Goal: Information Seeking & Learning: Learn about a topic

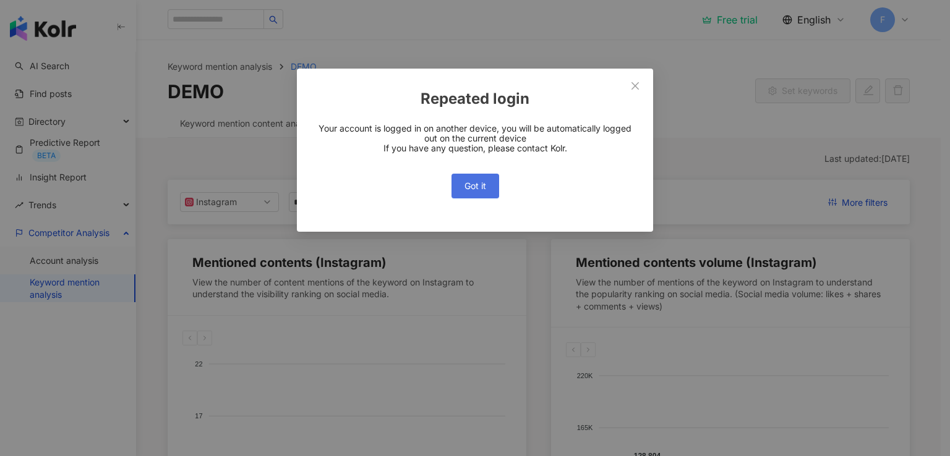
click at [477, 184] on span "Got it" at bounding box center [475, 186] width 22 height 10
click at [480, 189] on span "Got it" at bounding box center [475, 186] width 22 height 10
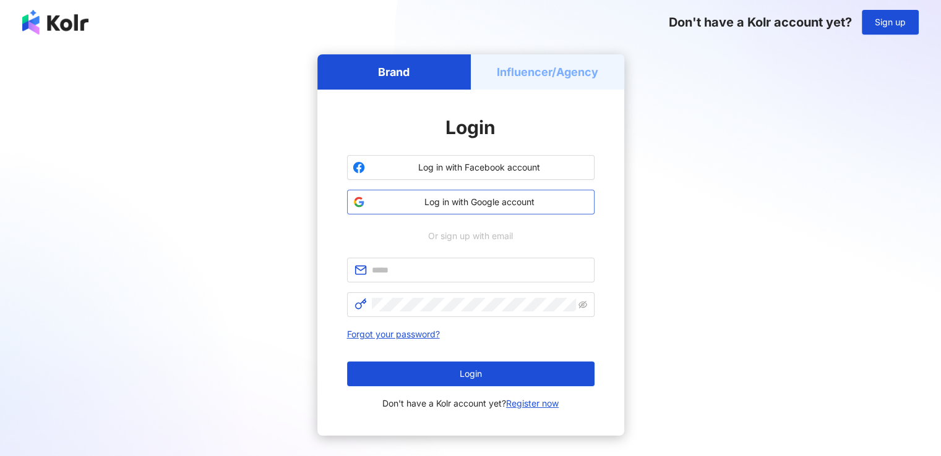
click at [521, 206] on span "Log in with Google account" at bounding box center [479, 202] width 219 height 12
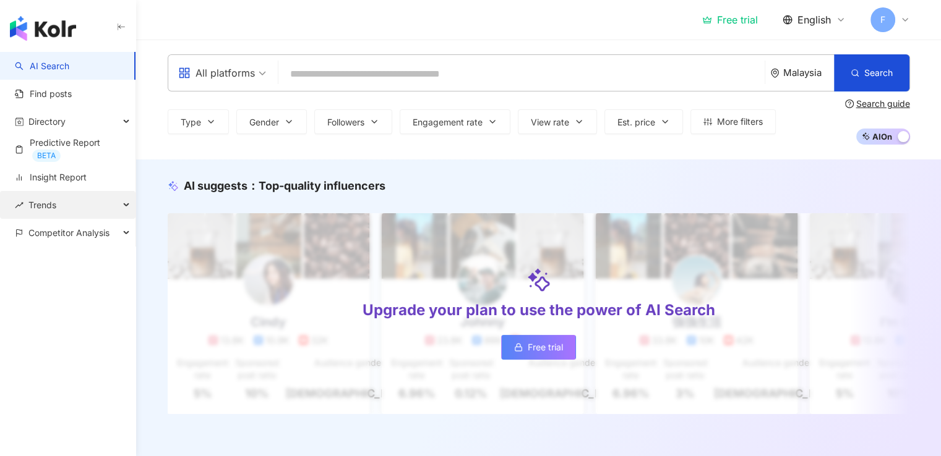
click at [112, 207] on div "Trends" at bounding box center [67, 205] width 135 height 28
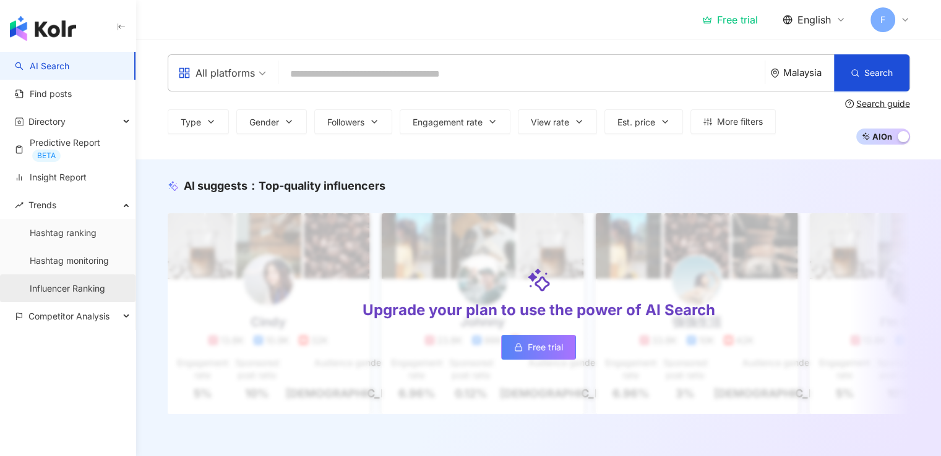
click at [92, 294] on link "Influencer Ranking" at bounding box center [67, 289] width 75 height 12
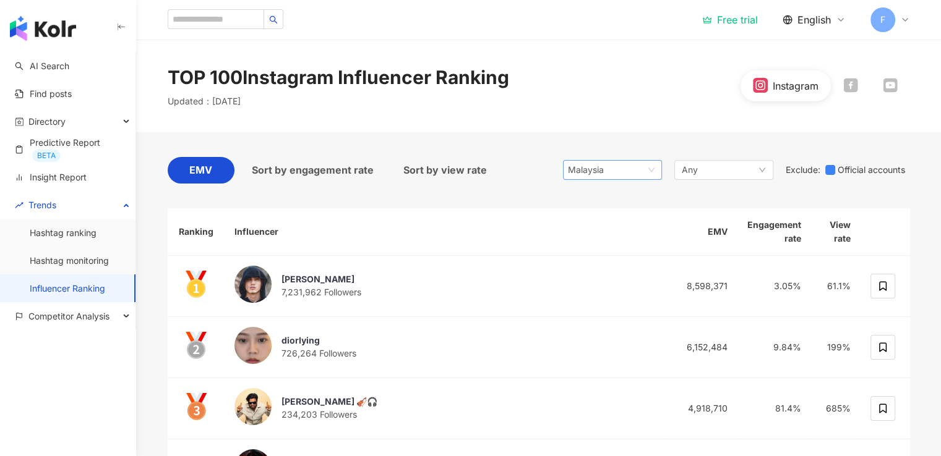
click at [599, 173] on div "Malaysia" at bounding box center [588, 170] width 40 height 19
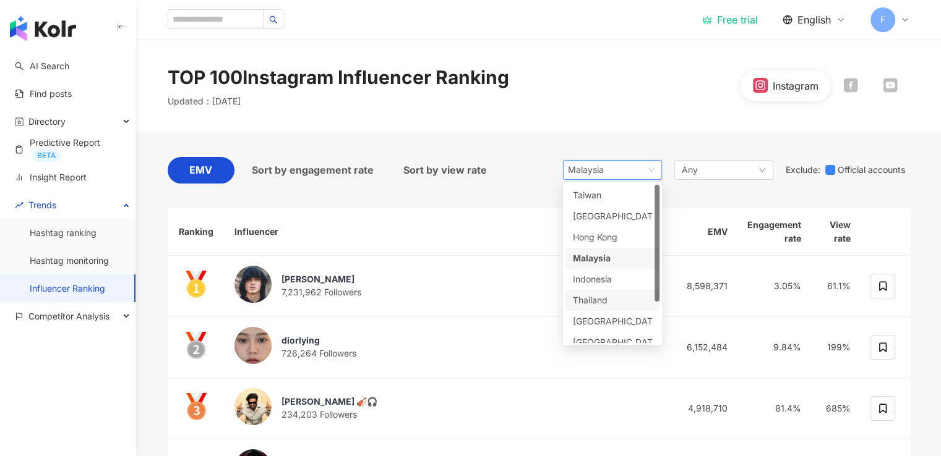
click at [589, 307] on div "Thailand" at bounding box center [612, 300] width 94 height 21
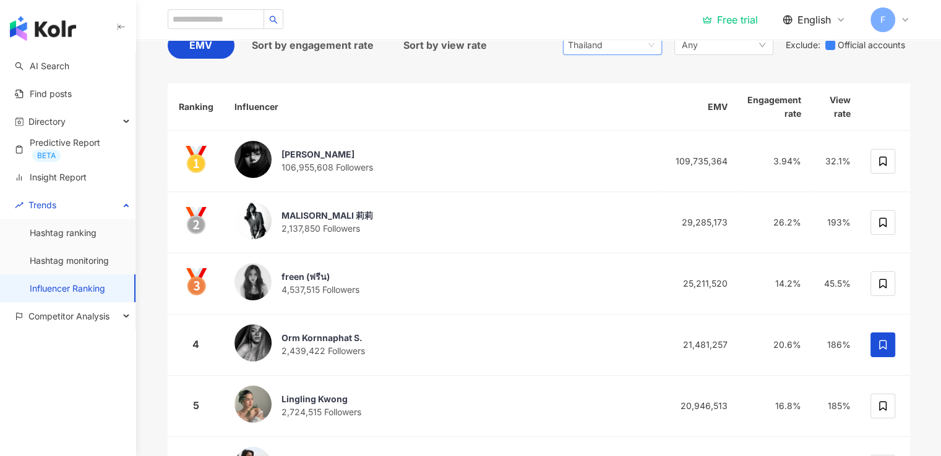
scroll to position [111, 0]
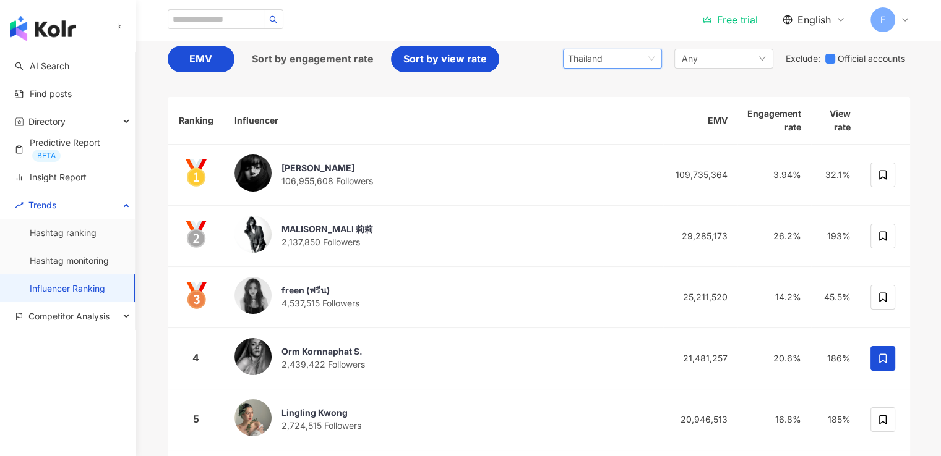
click at [357, 56] on span "Sort by engagement rate" at bounding box center [313, 58] width 122 height 15
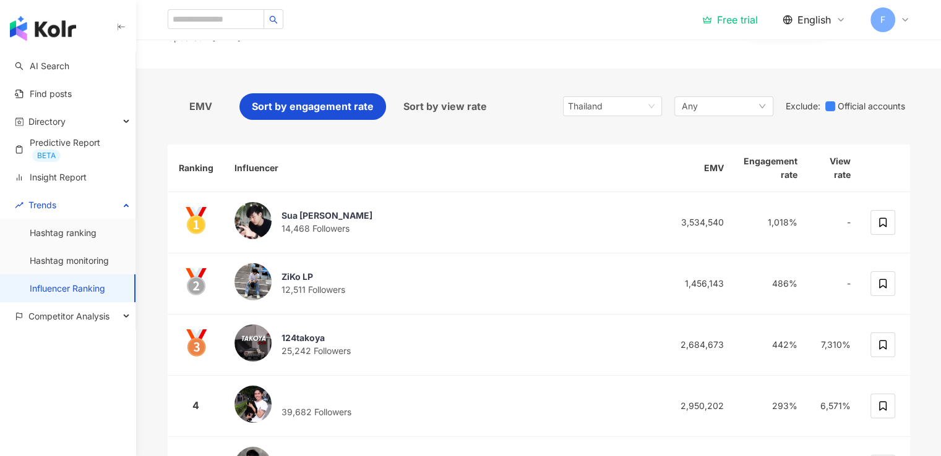
scroll to position [59, 0]
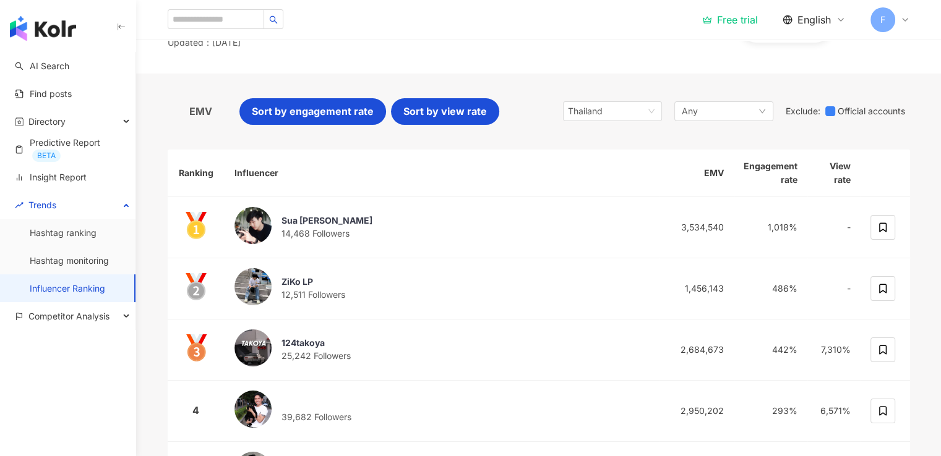
click at [413, 105] on span "Sort by view rate" at bounding box center [444, 111] width 83 height 15
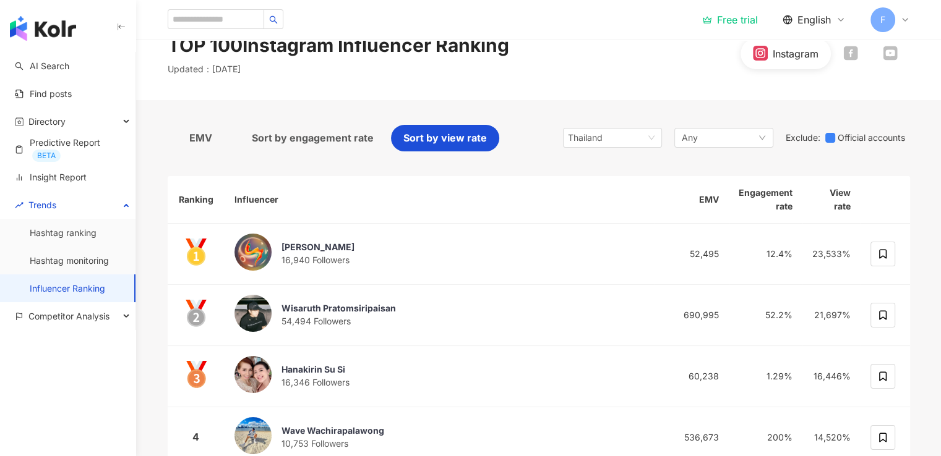
scroll to position [28, 0]
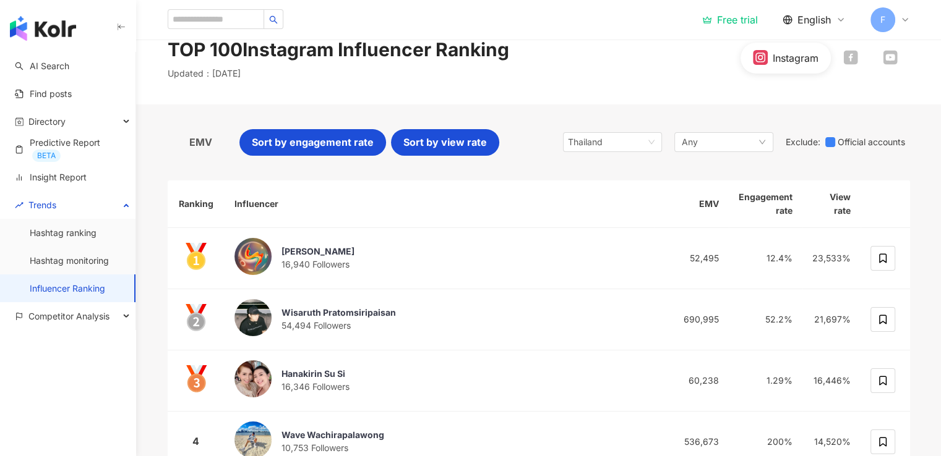
drag, startPoint x: 198, startPoint y: 147, endPoint x: 242, endPoint y: 150, distance: 43.4
click at [198, 146] on span "EMV" at bounding box center [200, 142] width 23 height 15
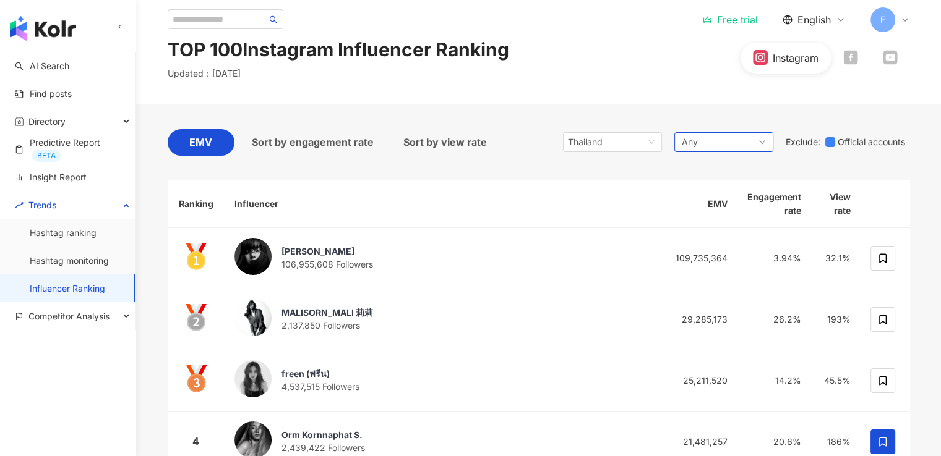
click at [720, 145] on div "Any" at bounding box center [723, 142] width 99 height 20
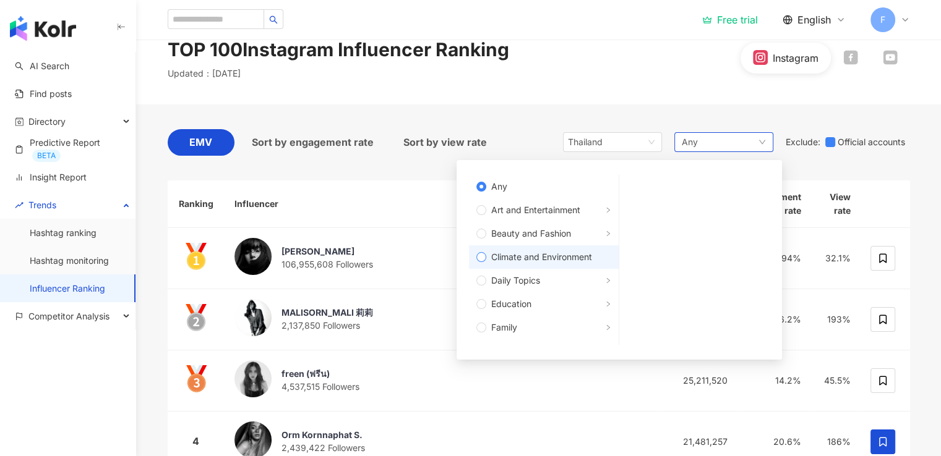
click at [549, 231] on span "Beauty and Fashion" at bounding box center [531, 234] width 80 height 14
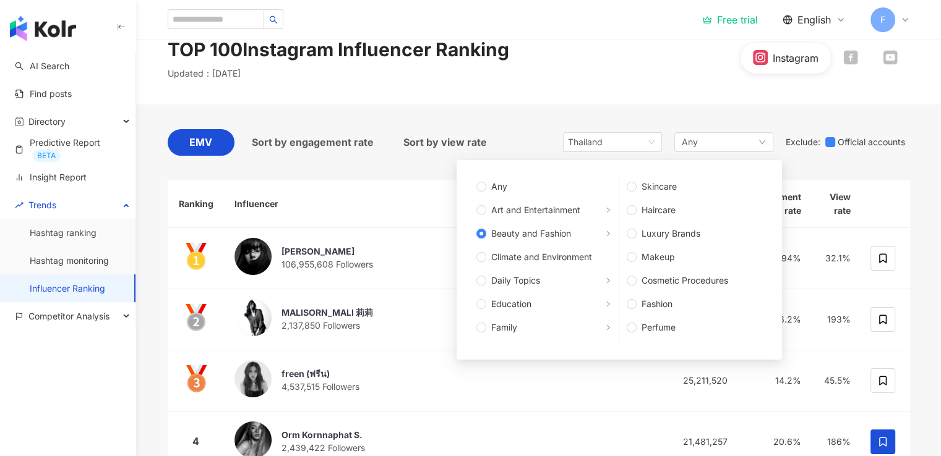
click at [584, 84] on div "TOP 100 Instagram Influencer Ranking Updated ： [DATE] Instagram" at bounding box center [538, 58] width 805 height 93
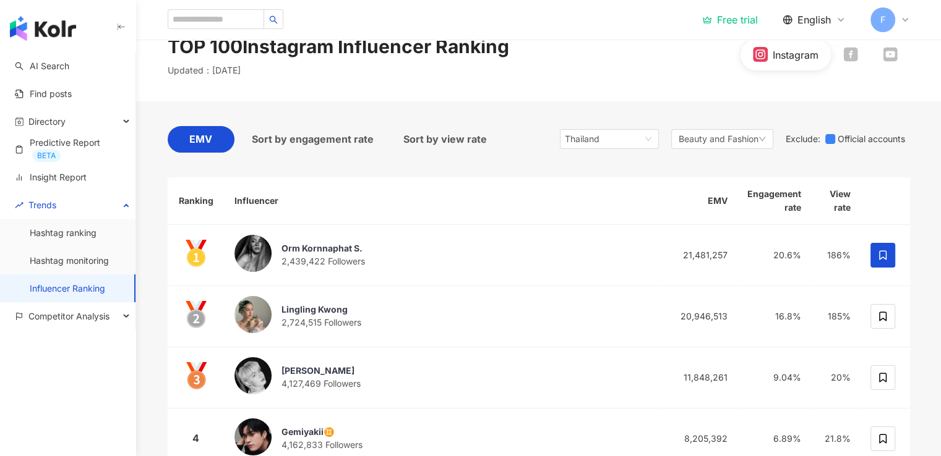
scroll to position [25, 0]
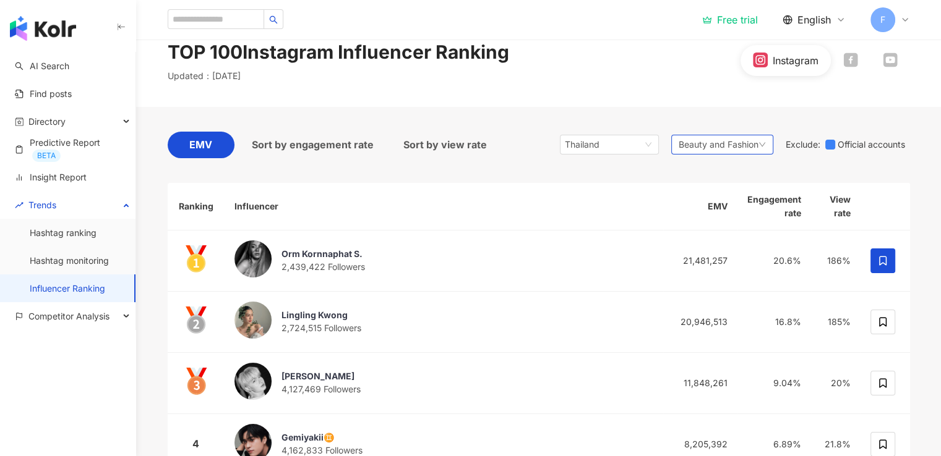
click at [730, 141] on span "Beauty and Fashion" at bounding box center [718, 145] width 80 height 14
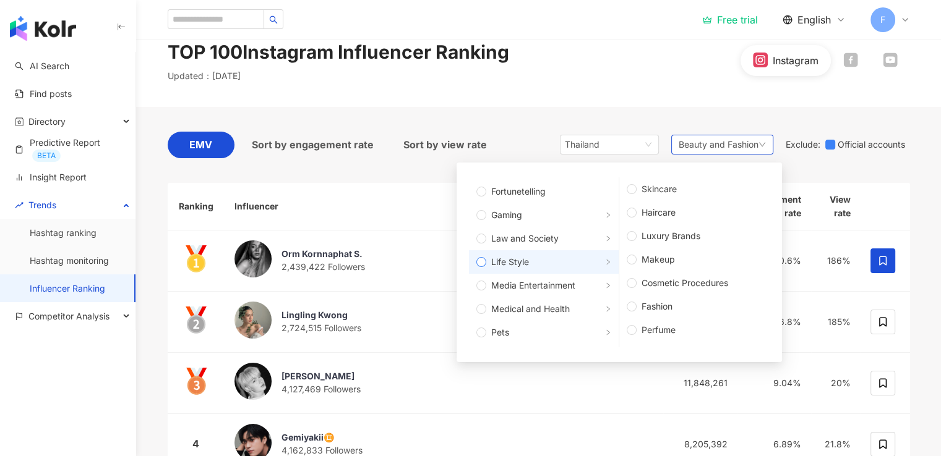
scroll to position [211, 0]
click at [505, 258] on span "Life Style" at bounding box center [510, 261] width 38 height 14
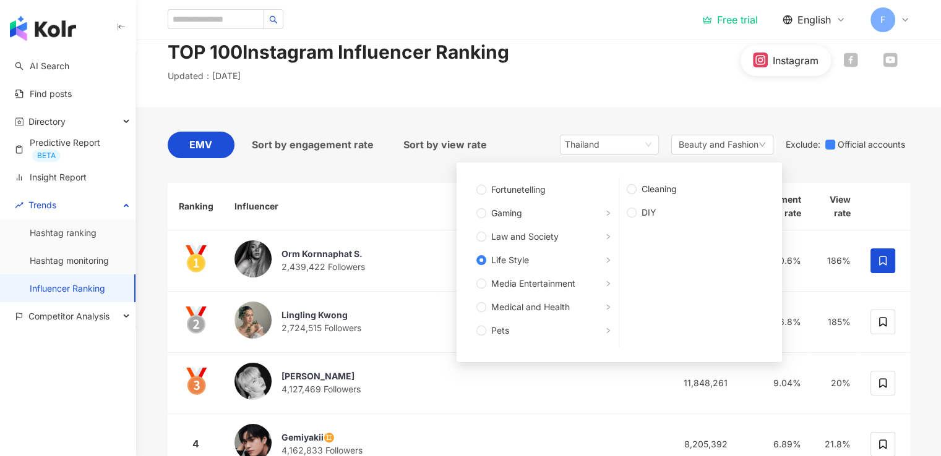
click at [589, 90] on div "TOP 100 Instagram Influencer Ranking Updated ： [DATE] Instagram" at bounding box center [538, 60] width 805 height 93
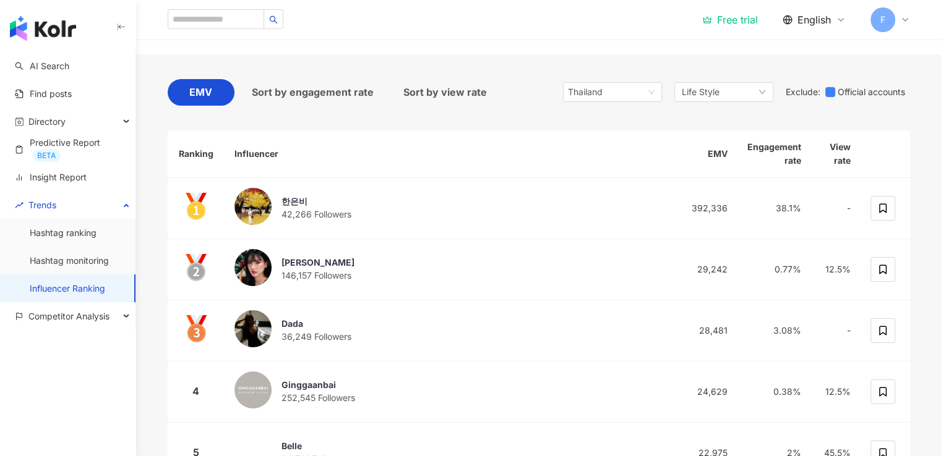
scroll to position [75, 0]
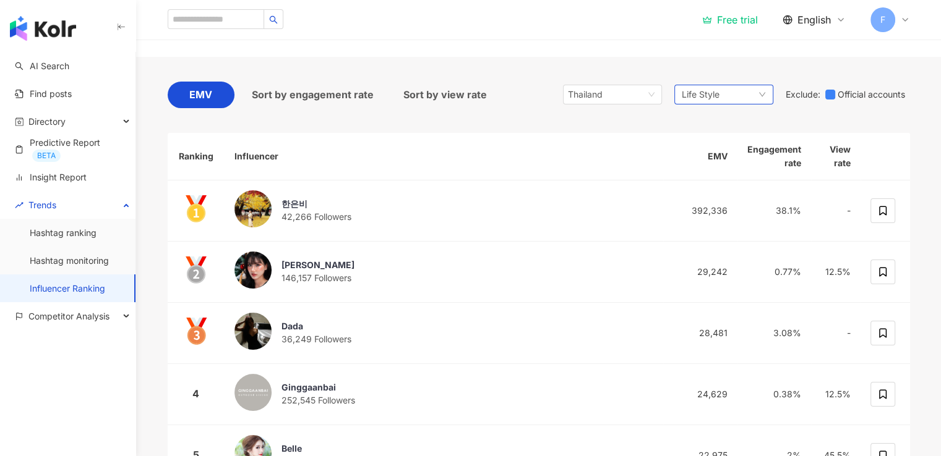
click at [738, 96] on div "Life Style" at bounding box center [723, 95] width 99 height 20
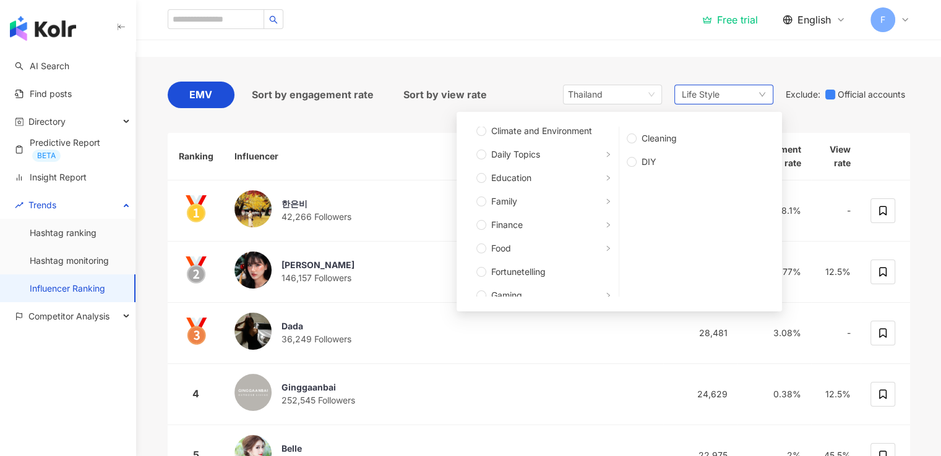
scroll to position [72, 0]
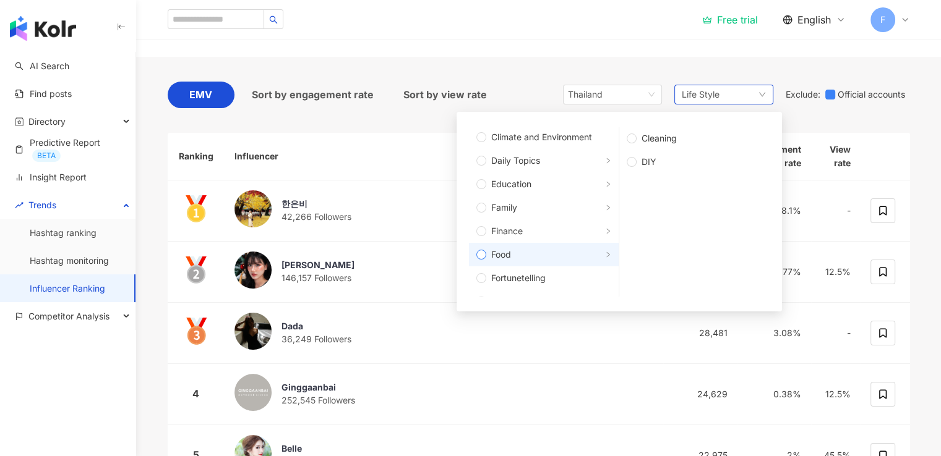
click at [498, 252] on span "Food" at bounding box center [501, 255] width 20 height 14
click at [546, 50] on div "TOP 100 Instagram Influencer Ranking Updated ： [DATE] Instagram" at bounding box center [538, 10] width 805 height 93
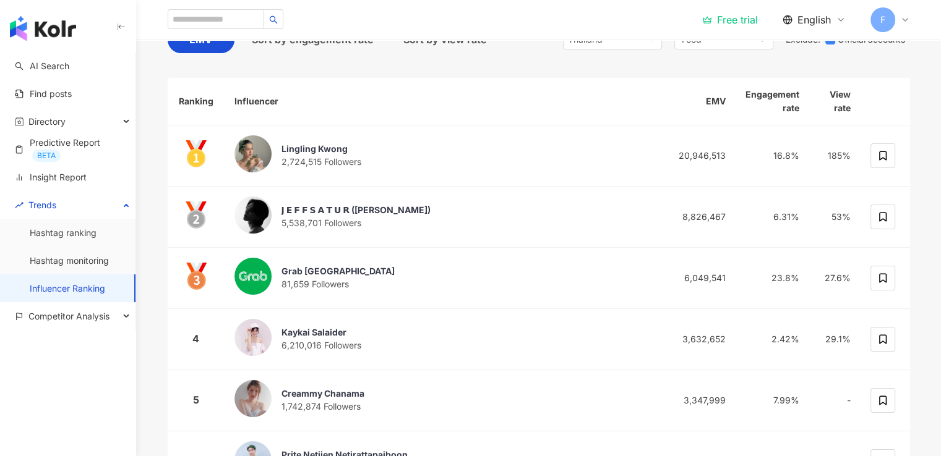
scroll to position [63, 0]
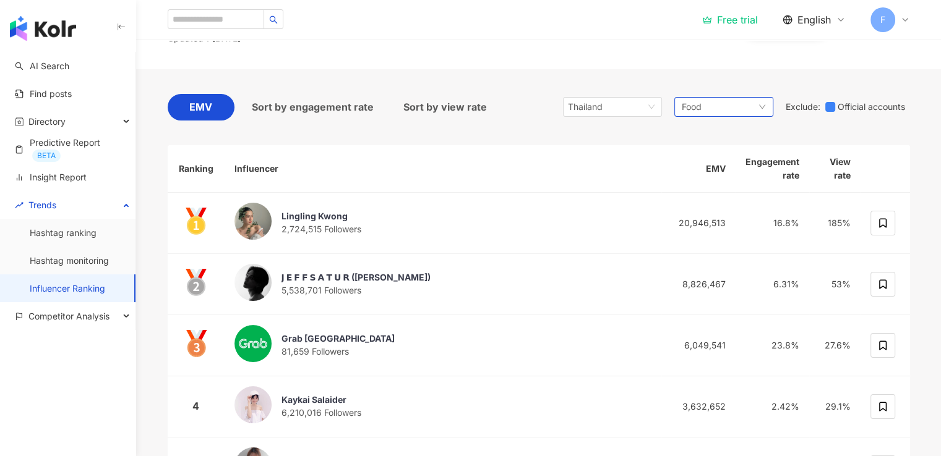
click at [710, 106] on div "Food" at bounding box center [723, 107] width 99 height 20
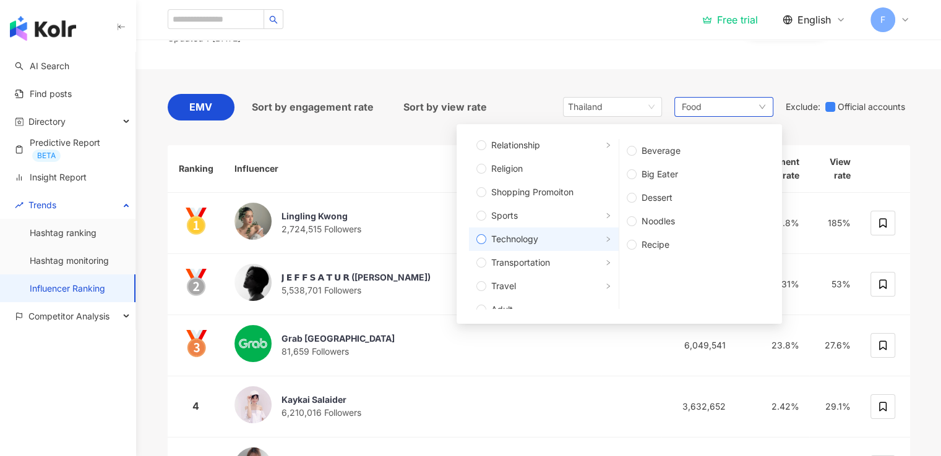
scroll to position [395, 0]
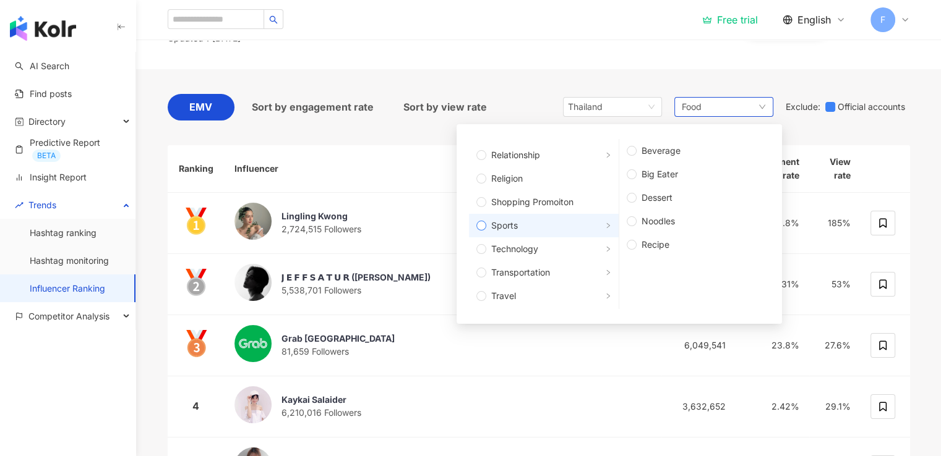
click at [524, 226] on span "Sports" at bounding box center [548, 226] width 125 height 14
click at [532, 42] on div "TOP 100 Instagram Influencer Ranking Updated ： [DATE] Instagram" at bounding box center [539, 22] width 792 height 43
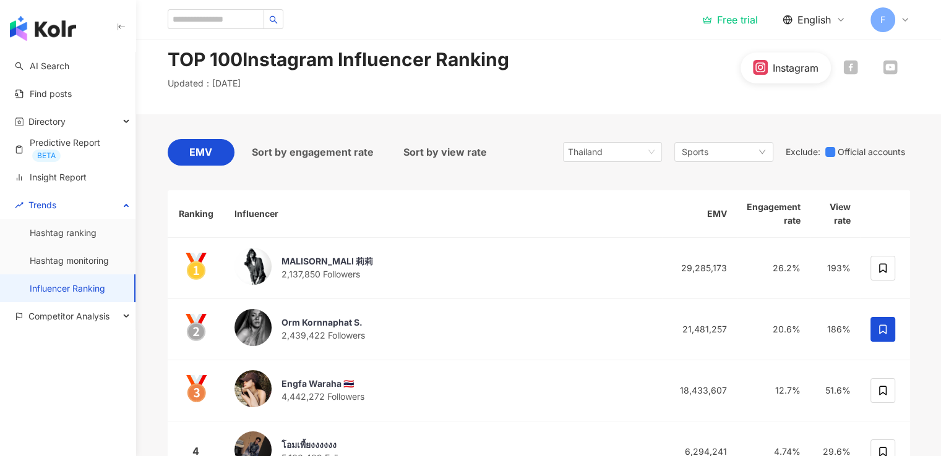
scroll to position [15, 0]
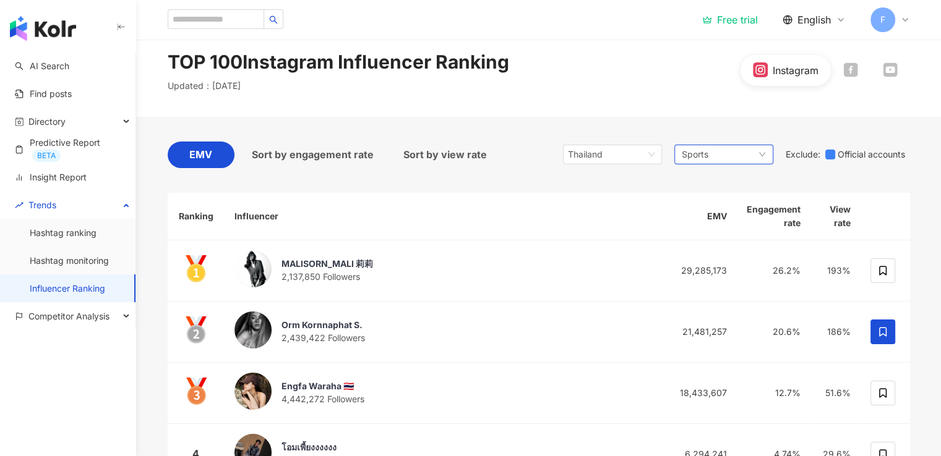
click at [724, 155] on div "Sports" at bounding box center [723, 155] width 99 height 20
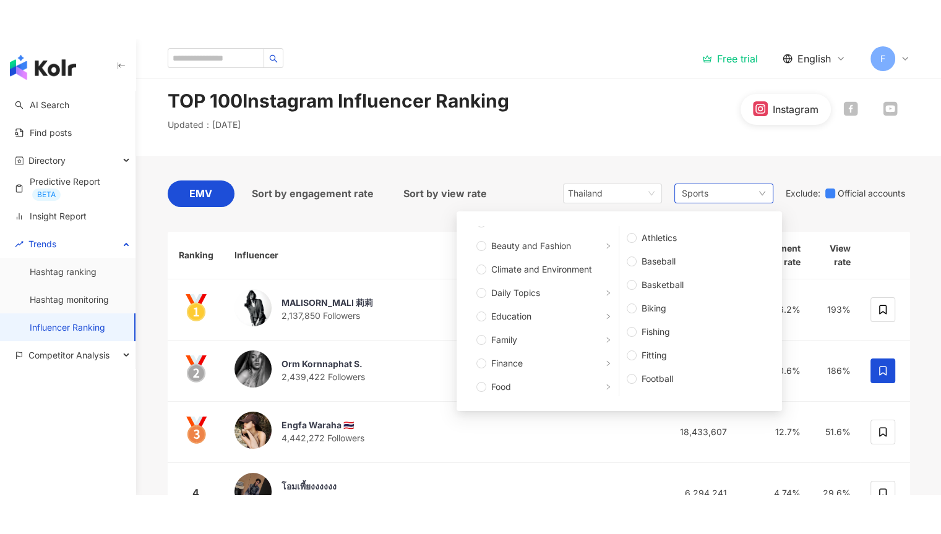
scroll to position [37, 0]
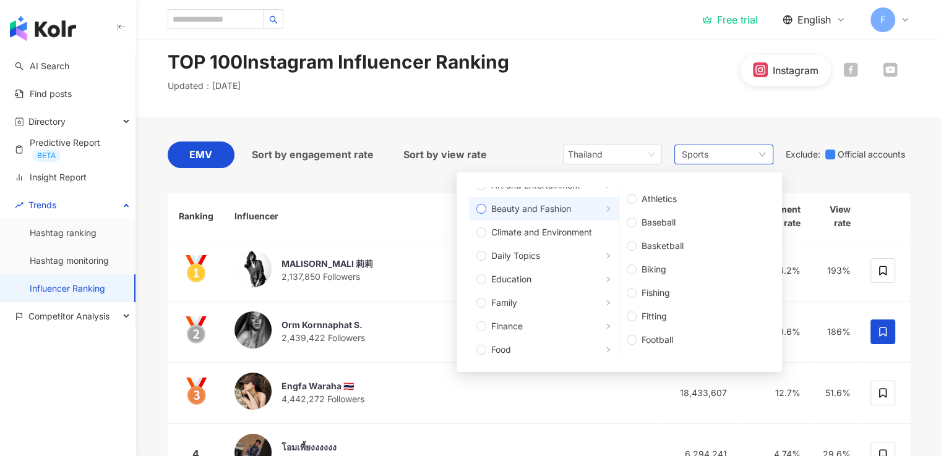
click at [507, 203] on span "Beauty and Fashion" at bounding box center [531, 209] width 80 height 14
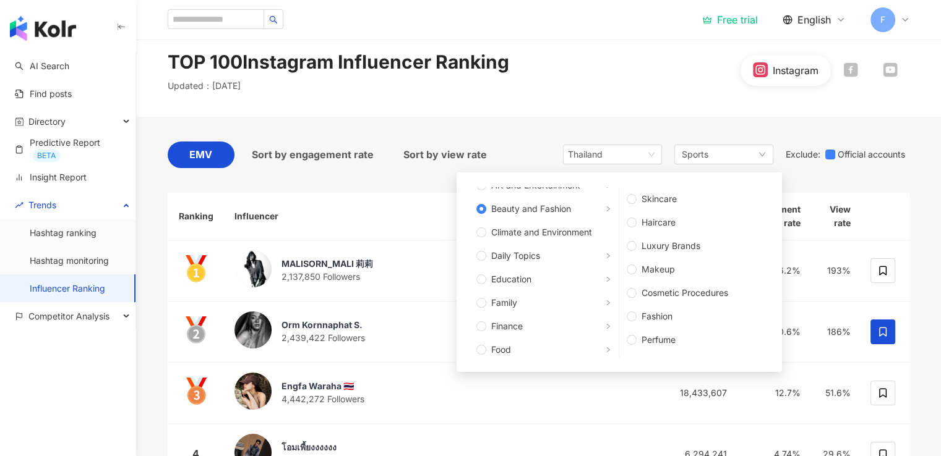
click at [587, 85] on div "TOP 100 Instagram Influencer Ranking Updated ： [DATE] Instagram" at bounding box center [539, 70] width 792 height 43
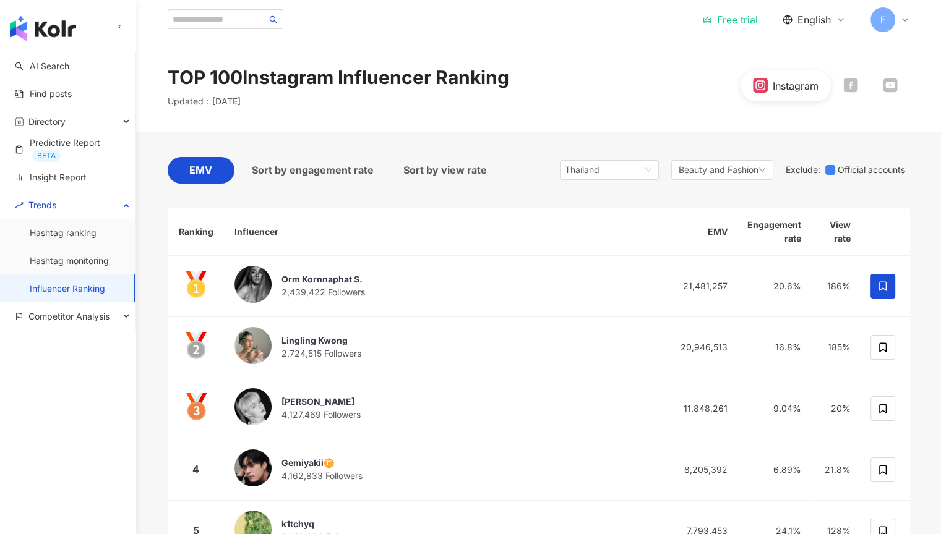
click at [624, 88] on div "TOP 100 Instagram Influencer Ranking Updated ： [DATE] Instagram" at bounding box center [539, 85] width 792 height 43
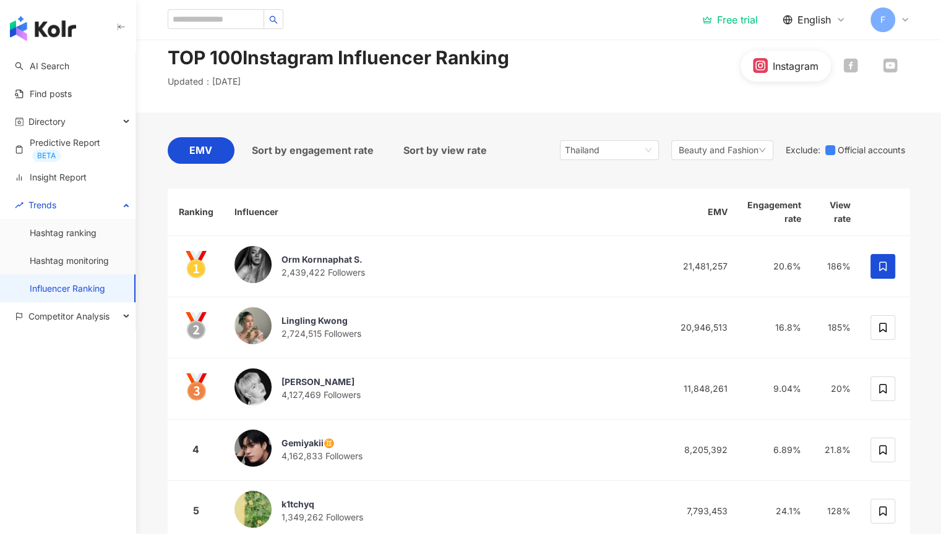
scroll to position [19, 0]
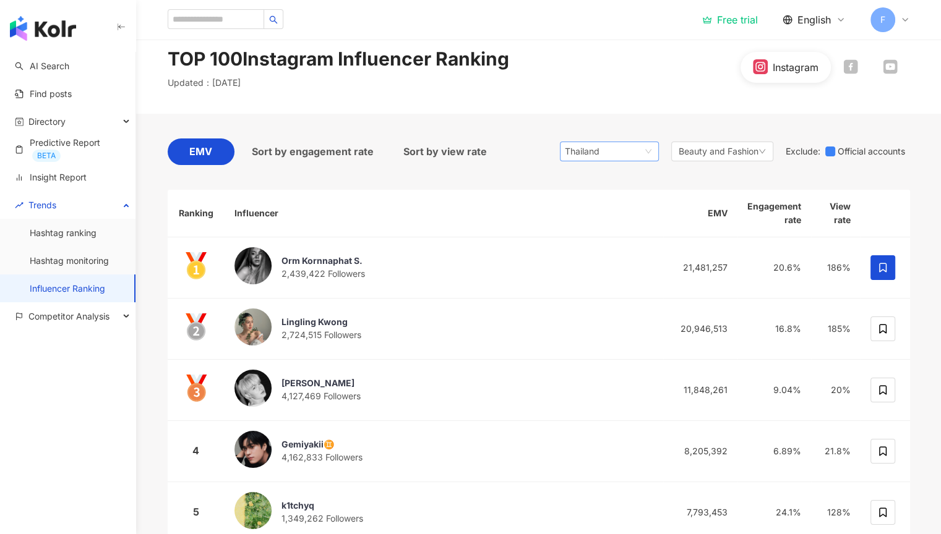
click at [642, 152] on span "Thailand" at bounding box center [609, 151] width 89 height 19
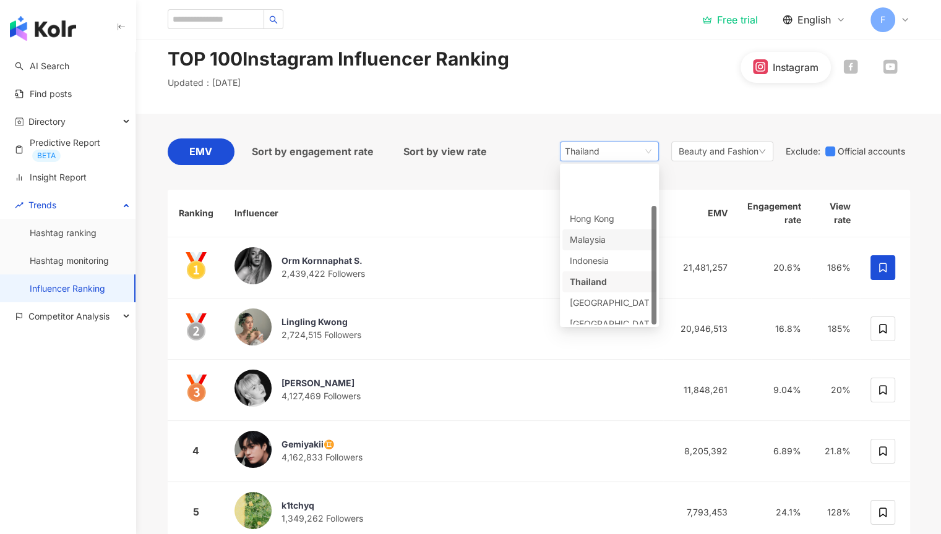
scroll to position [52, 0]
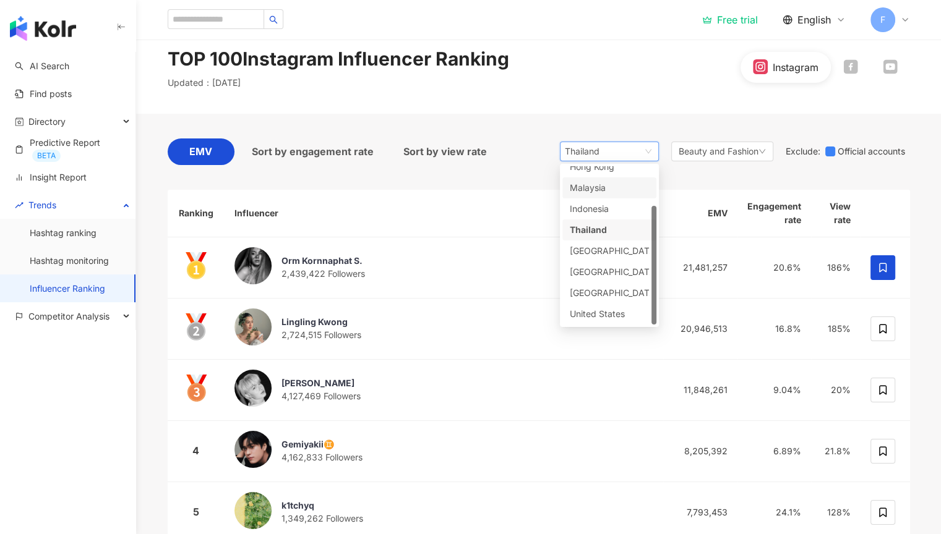
drag, startPoint x: 651, startPoint y: 233, endPoint x: 650, endPoint y: 310, distance: 77.9
click at [651, 310] on div at bounding box center [653, 265] width 5 height 119
click at [601, 292] on div "[GEOGRAPHIC_DATA]" at bounding box center [590, 293] width 40 height 14
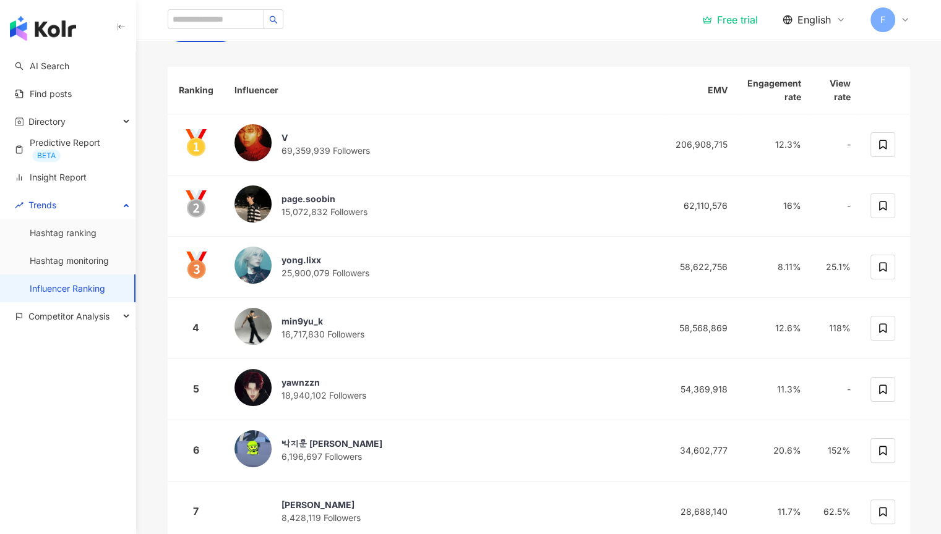
scroll to position [106, 0]
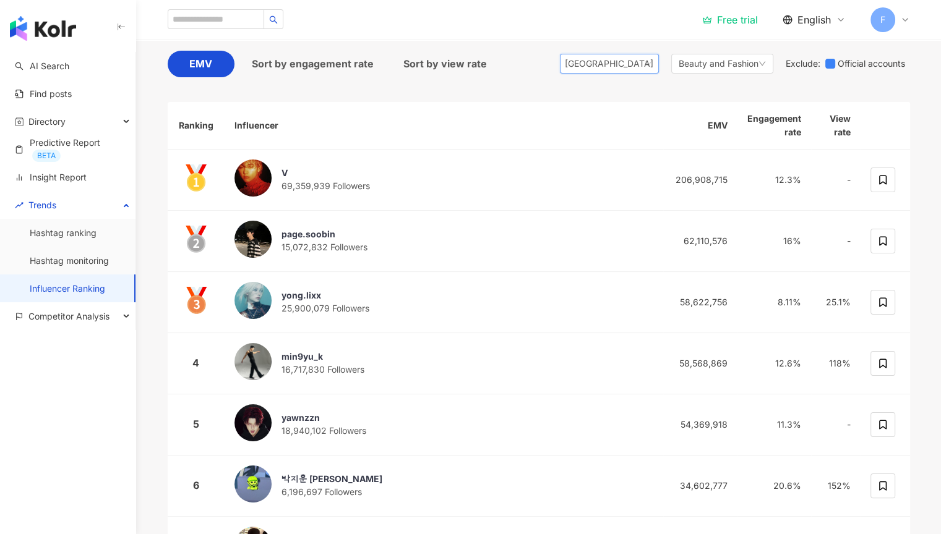
click at [638, 67] on span "[GEOGRAPHIC_DATA]" at bounding box center [609, 63] width 89 height 19
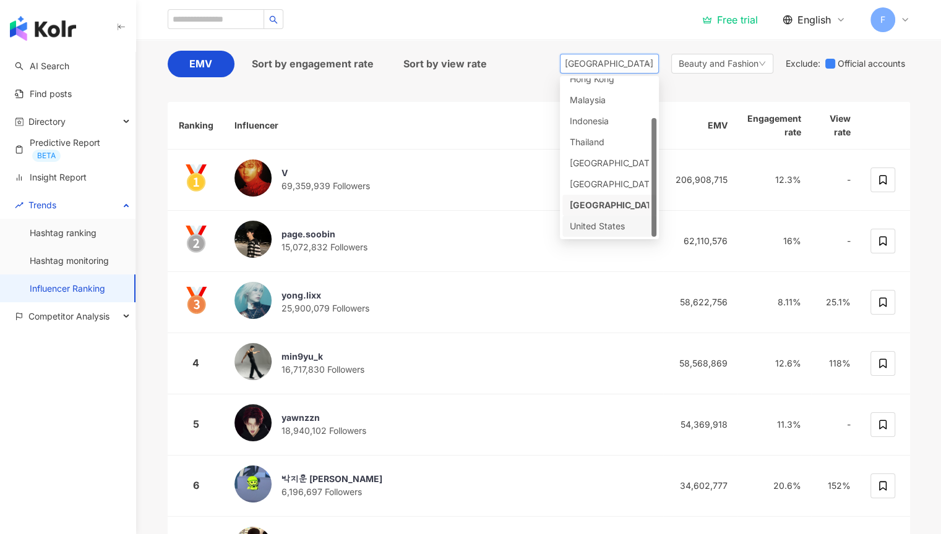
click at [610, 230] on div "United States" at bounding box center [590, 227] width 40 height 14
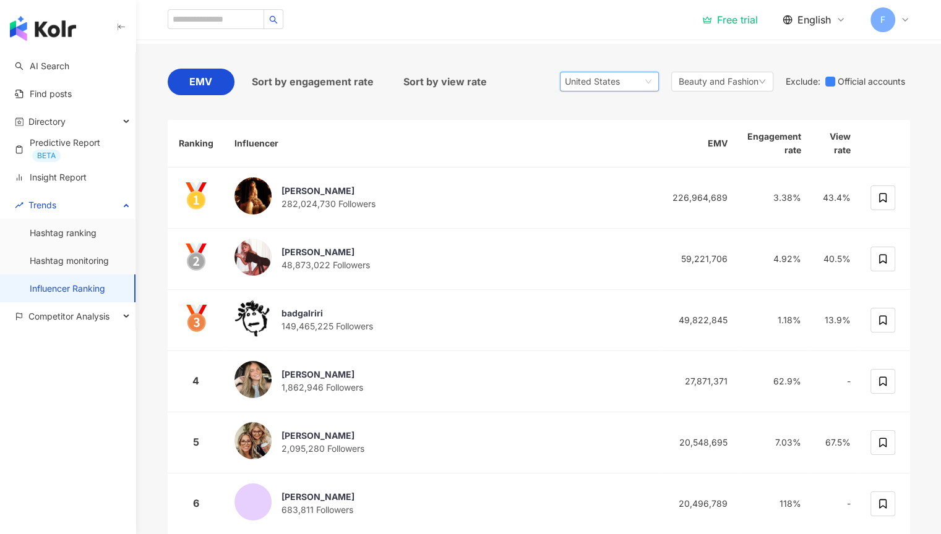
scroll to position [58, 0]
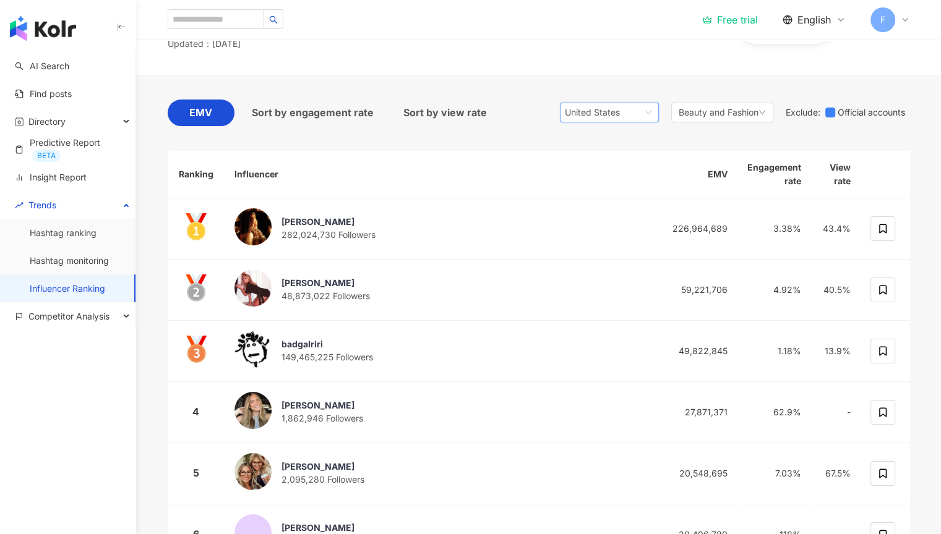
click at [615, 121] on span "United States" at bounding box center [609, 112] width 89 height 19
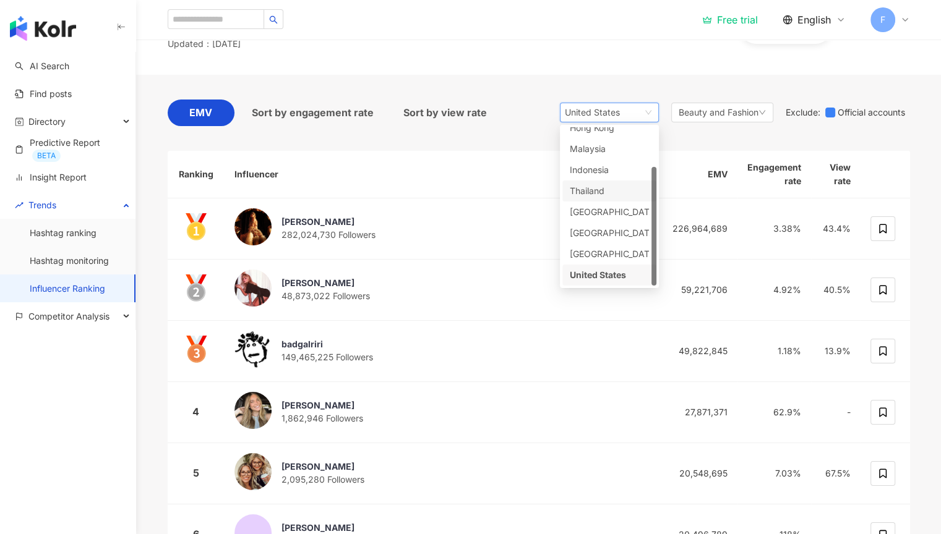
drag, startPoint x: 602, startPoint y: 189, endPoint x: 322, endPoint y: 63, distance: 307.2
click at [602, 190] on div "Thailand" at bounding box center [590, 191] width 40 height 14
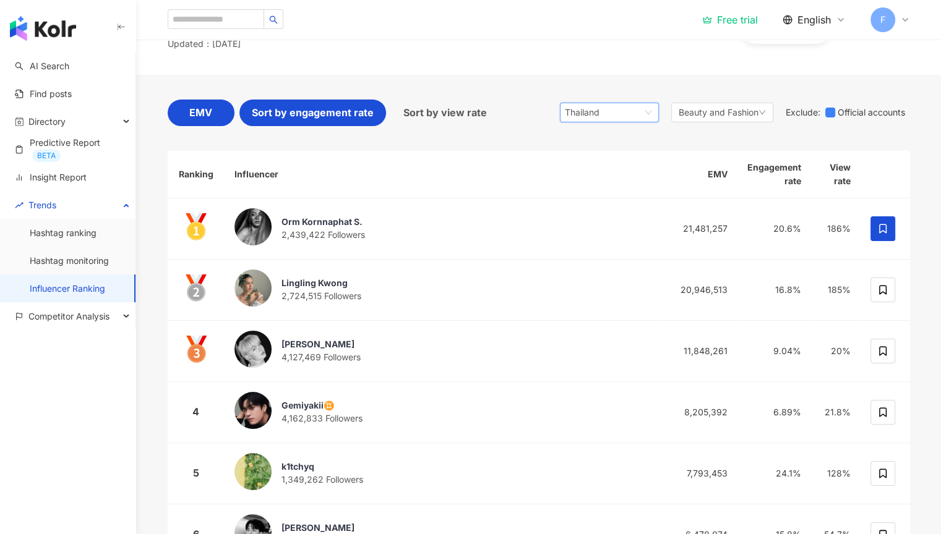
click at [374, 114] on div "Sort by engagement rate" at bounding box center [312, 113] width 147 height 27
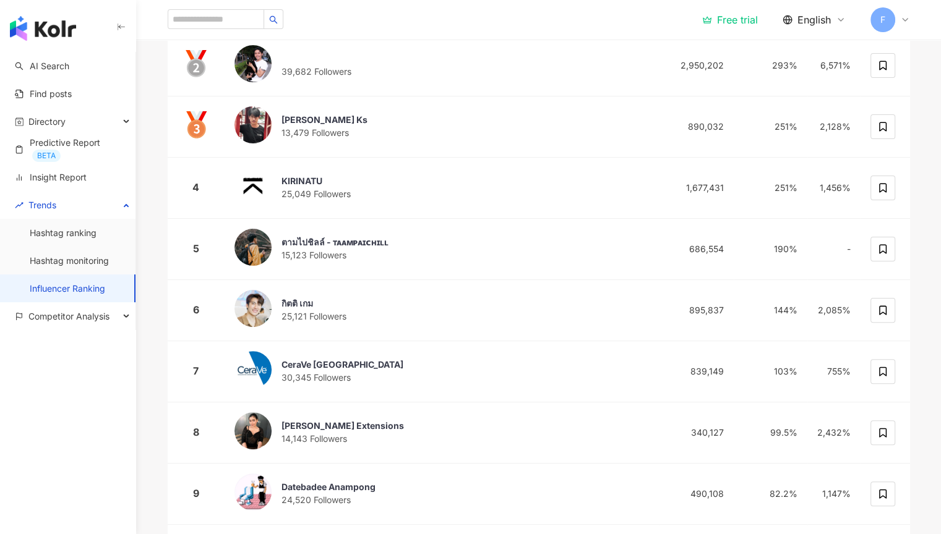
scroll to position [69, 0]
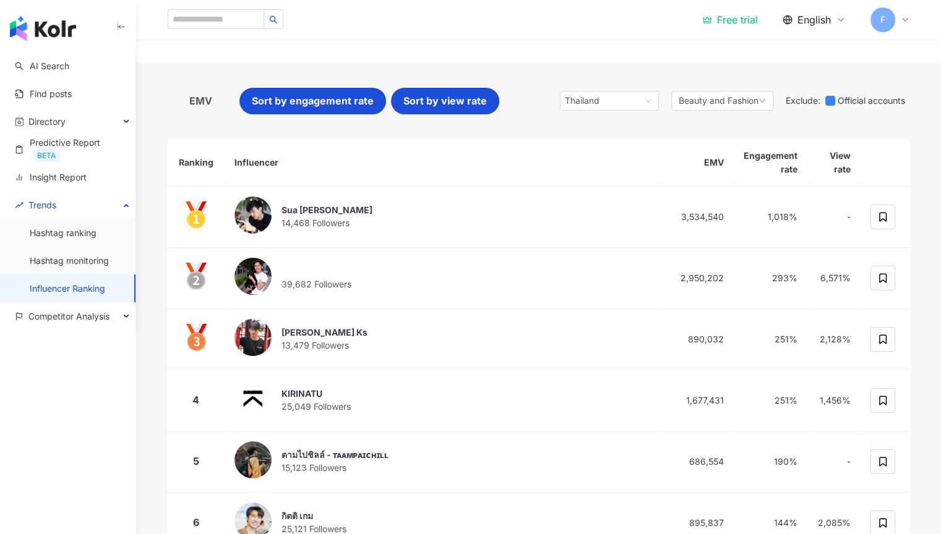
click at [419, 100] on span "Sort by view rate" at bounding box center [444, 100] width 83 height 15
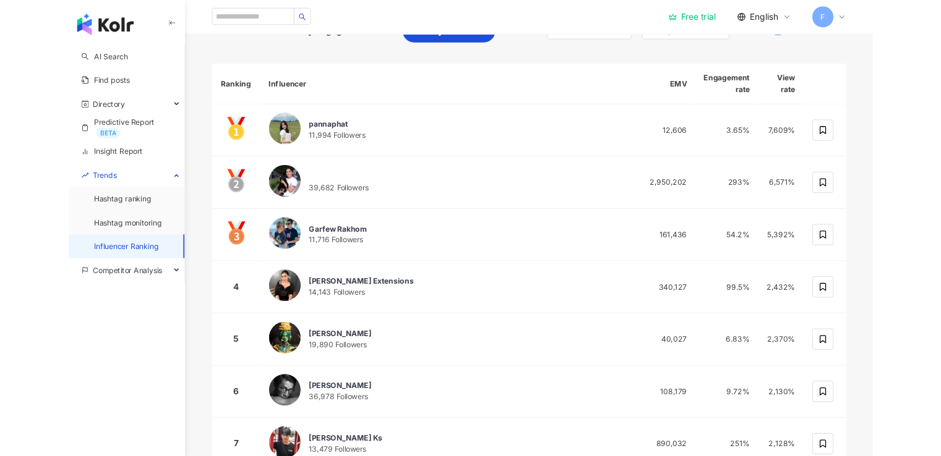
scroll to position [118, 0]
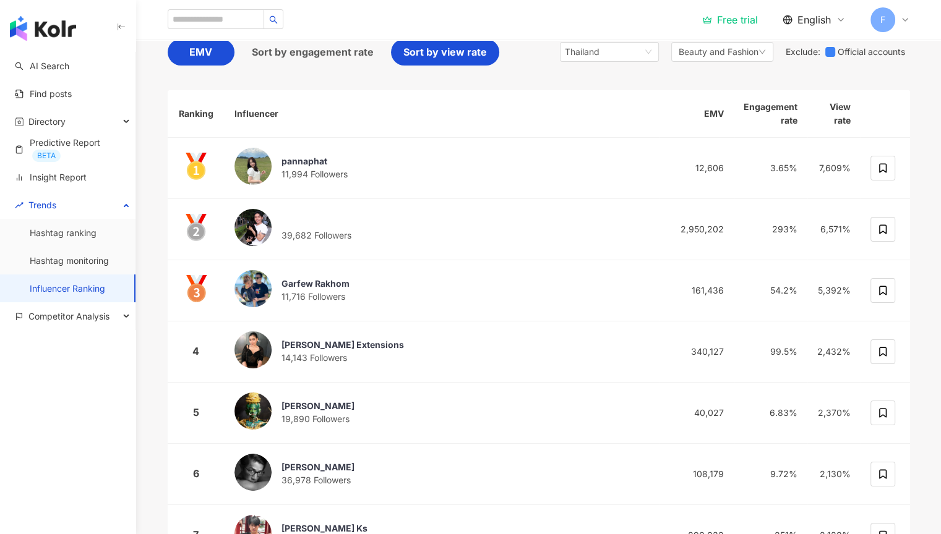
click at [202, 54] on span "EMV" at bounding box center [200, 52] width 23 height 15
